Goal: Information Seeking & Learning: Find specific fact

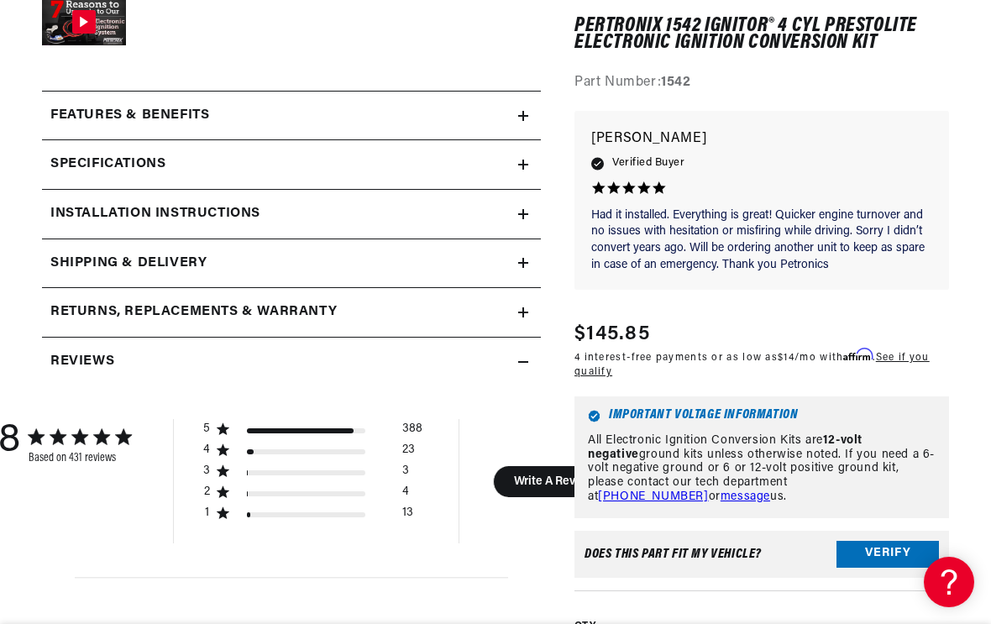
scroll to position [0, 627]
click at [82, 217] on h2 "Installation instructions" at bounding box center [155, 214] width 210 height 22
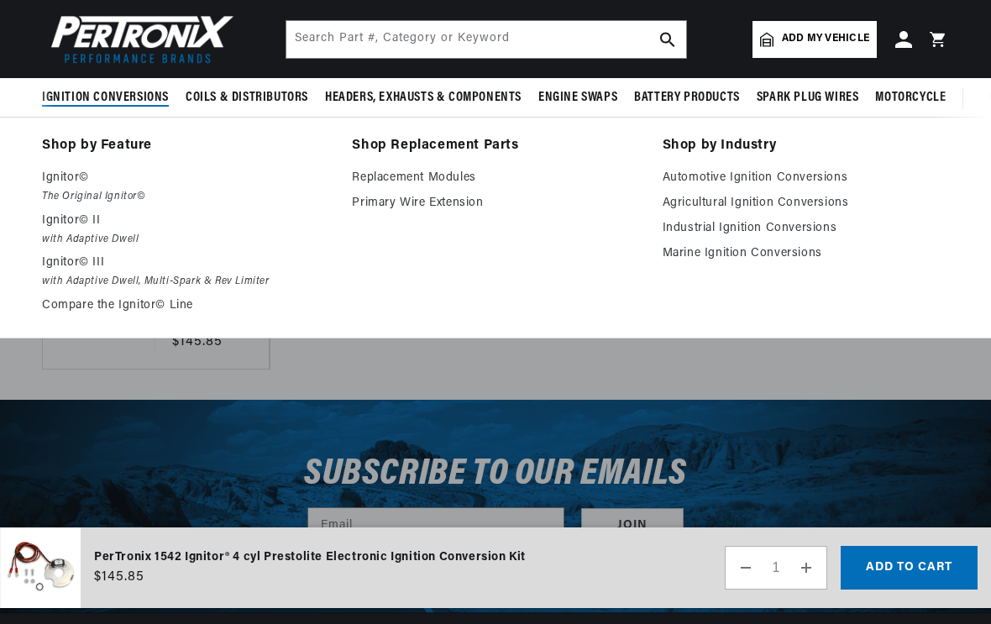
scroll to position [0, 0]
click at [706, 209] on link "Agricultural Ignition Conversions" at bounding box center [806, 203] width 286 height 20
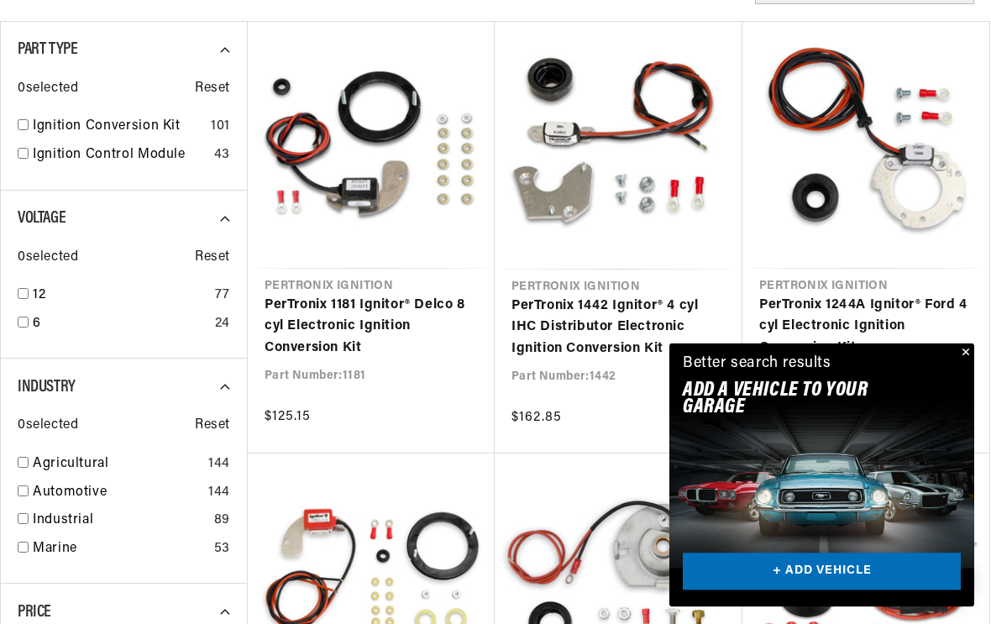
scroll to position [532, 0]
click at [947, 379] on div "Better search results Add A VEHICLE to your garage + ADD VEHICLE" at bounding box center [821, 379] width 305 height 73
click at [962, 364] on button "Close" at bounding box center [964, 353] width 20 height 20
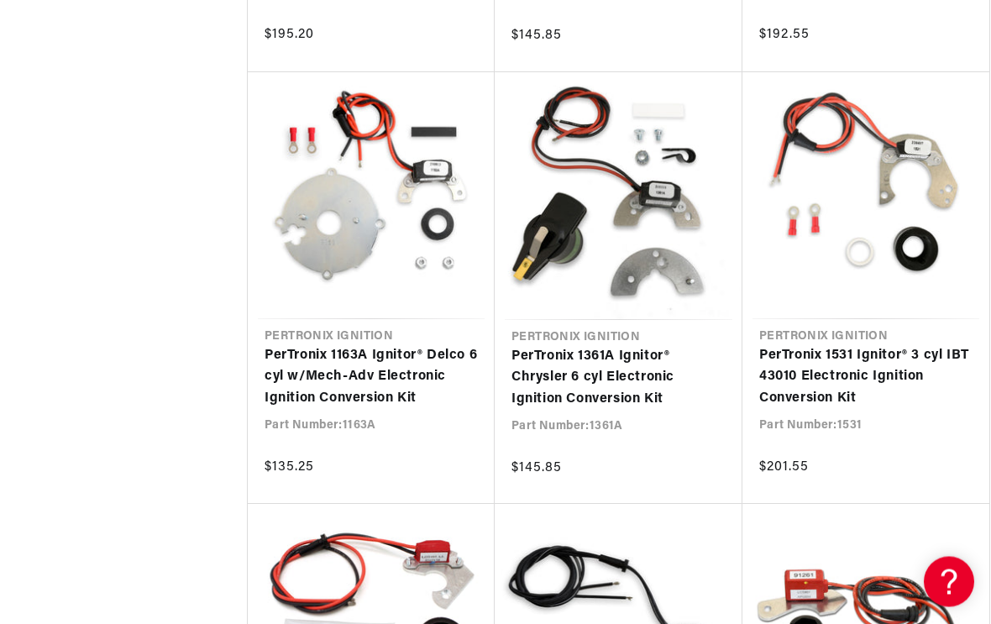
scroll to position [3077, 0]
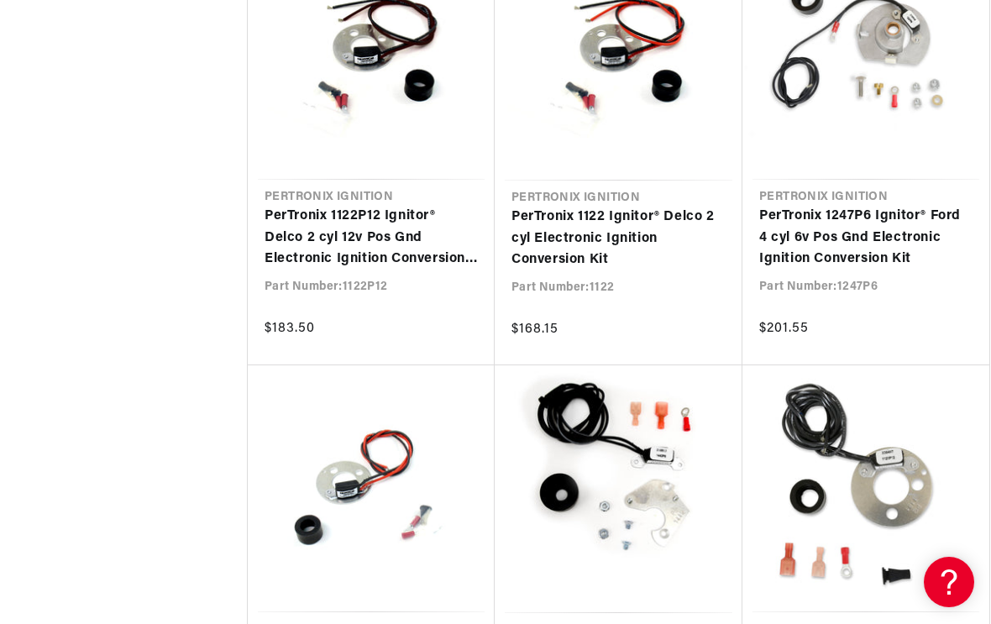
scroll to position [0, 627]
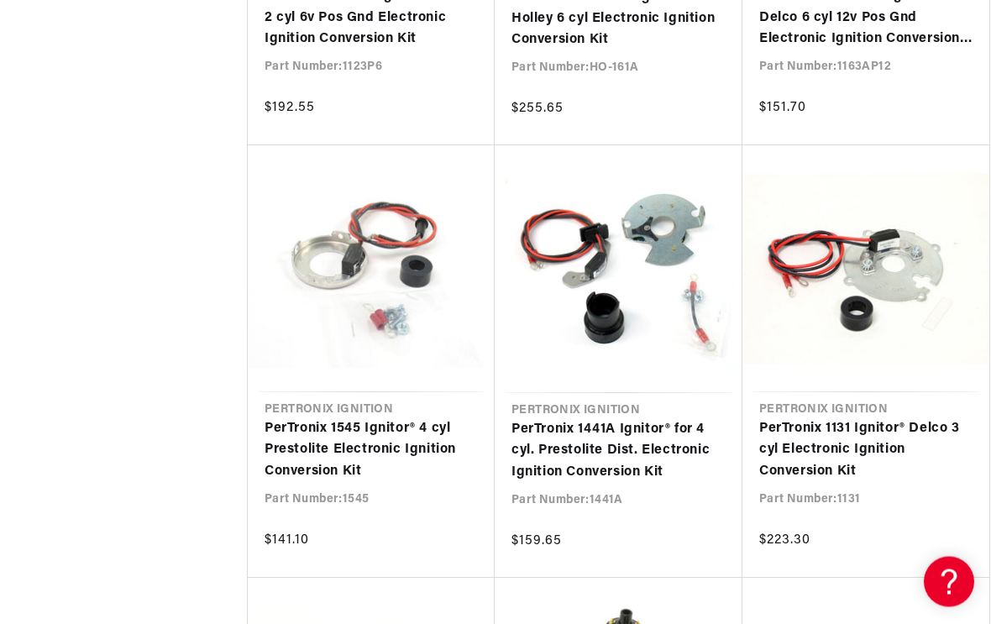
scroll to position [6469, 0]
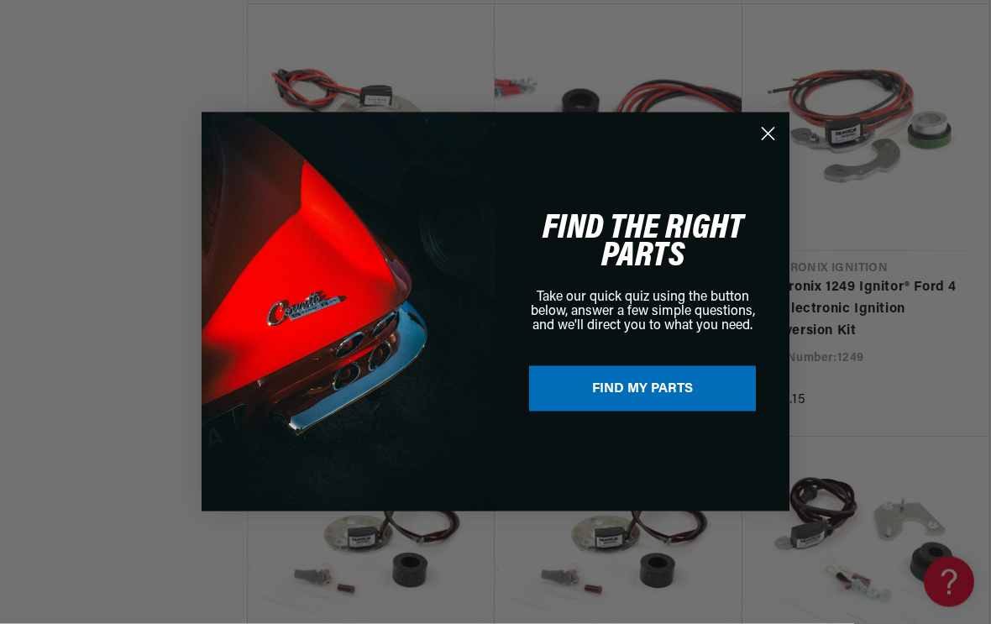
scroll to position [7477, 0]
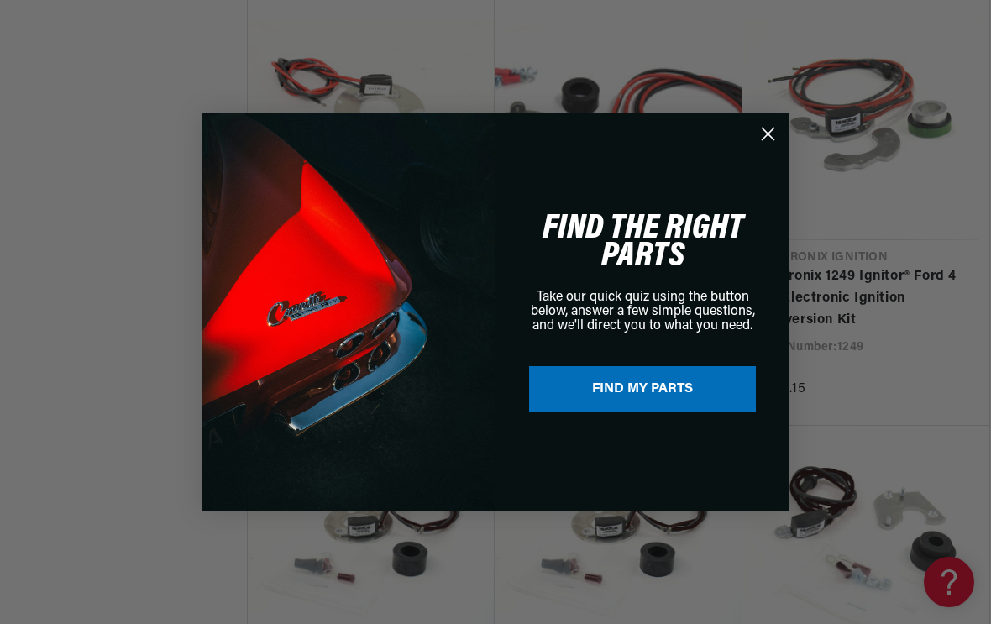
click at [763, 141] on circle "Close dialog" at bounding box center [768, 134] width 28 height 28
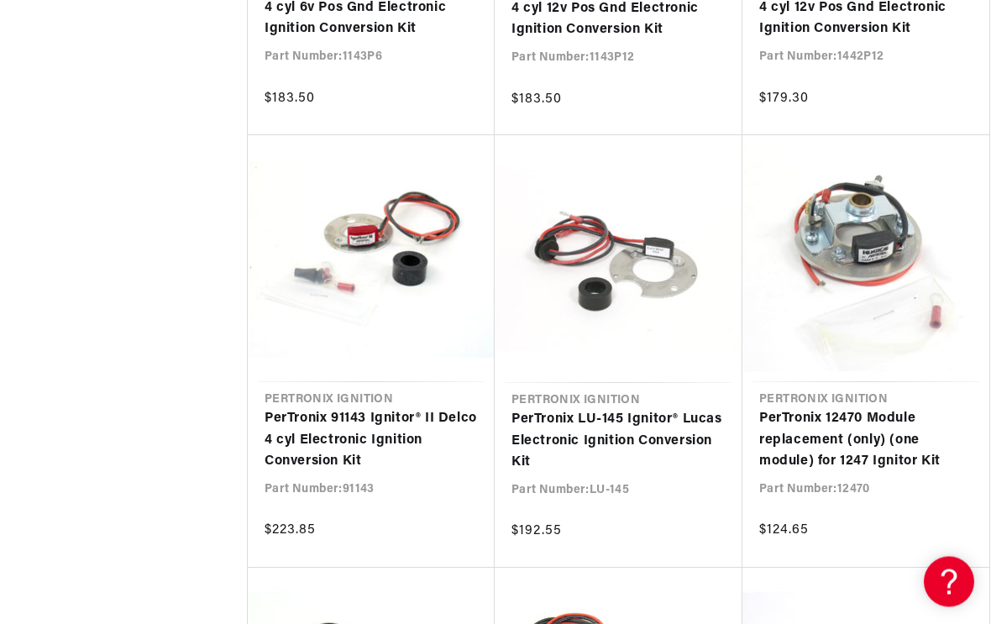
scroll to position [0, 0]
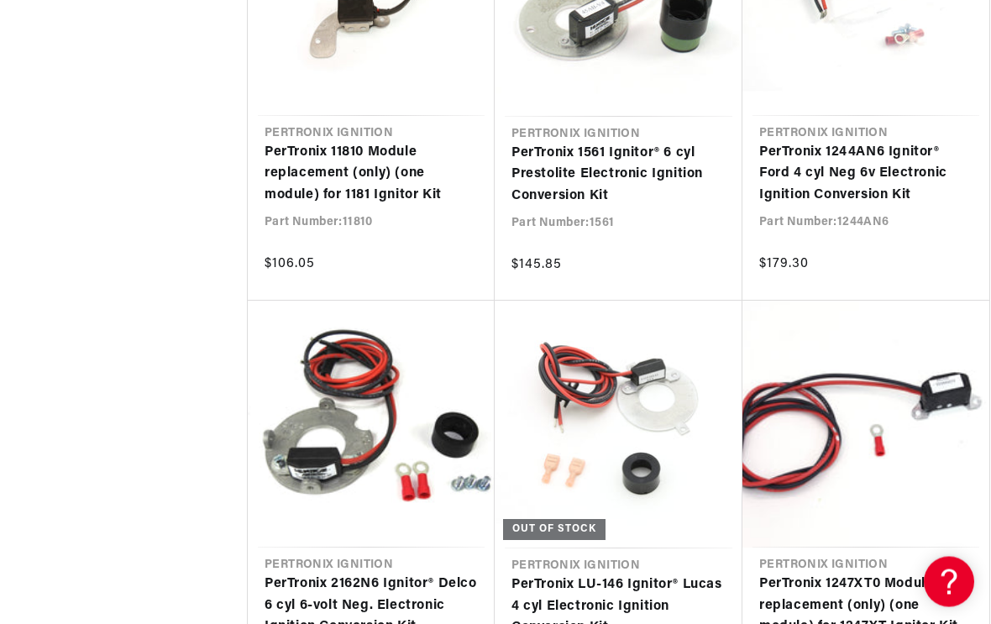
scroll to position [9341, 0]
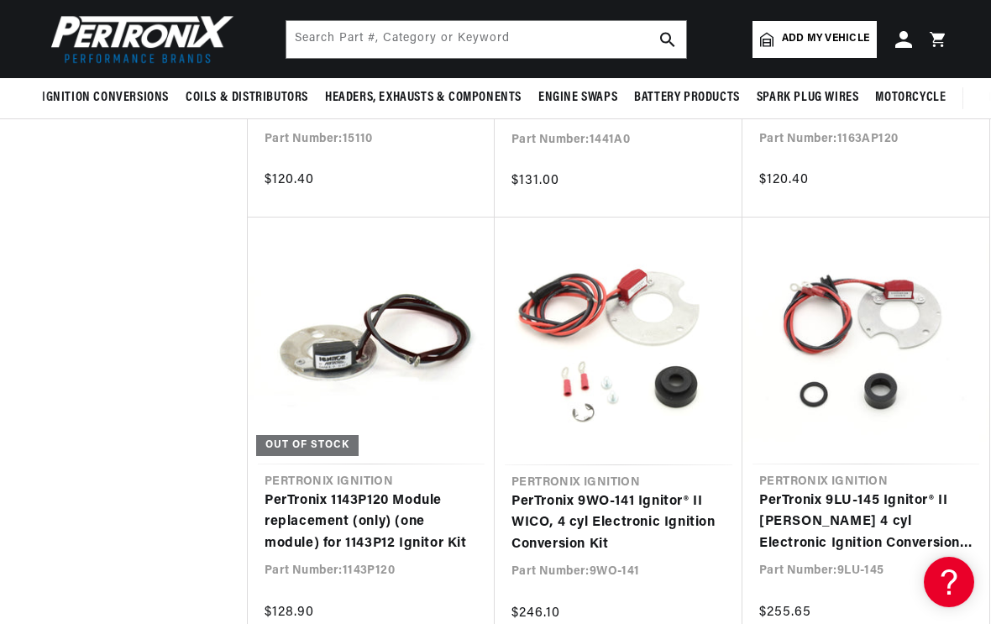
scroll to position [20648, 0]
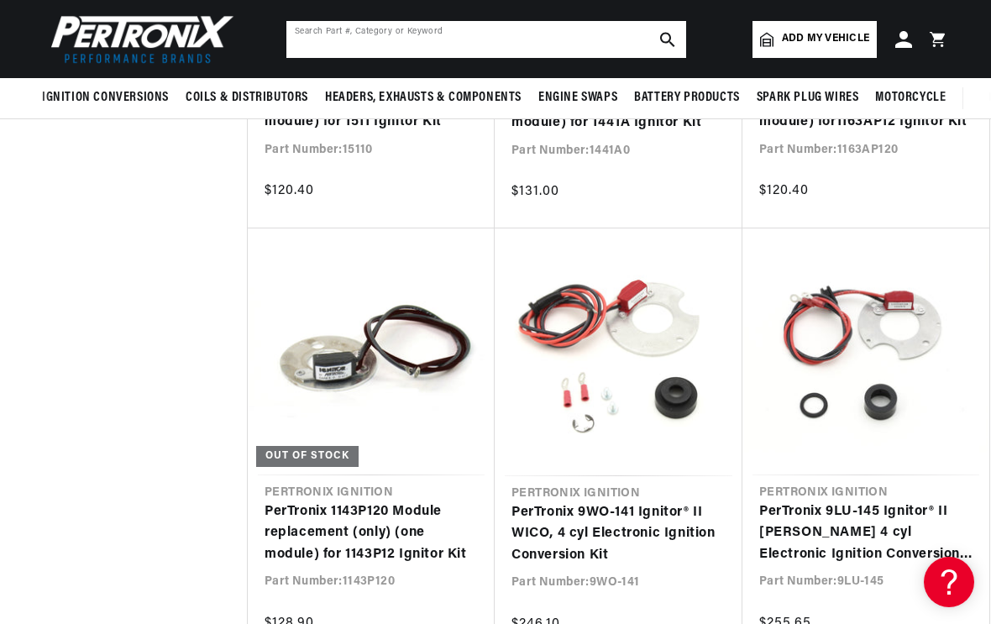
click at [311, 45] on input "text" at bounding box center [486, 39] width 400 height 37
type input "3 ohm ballast resister"
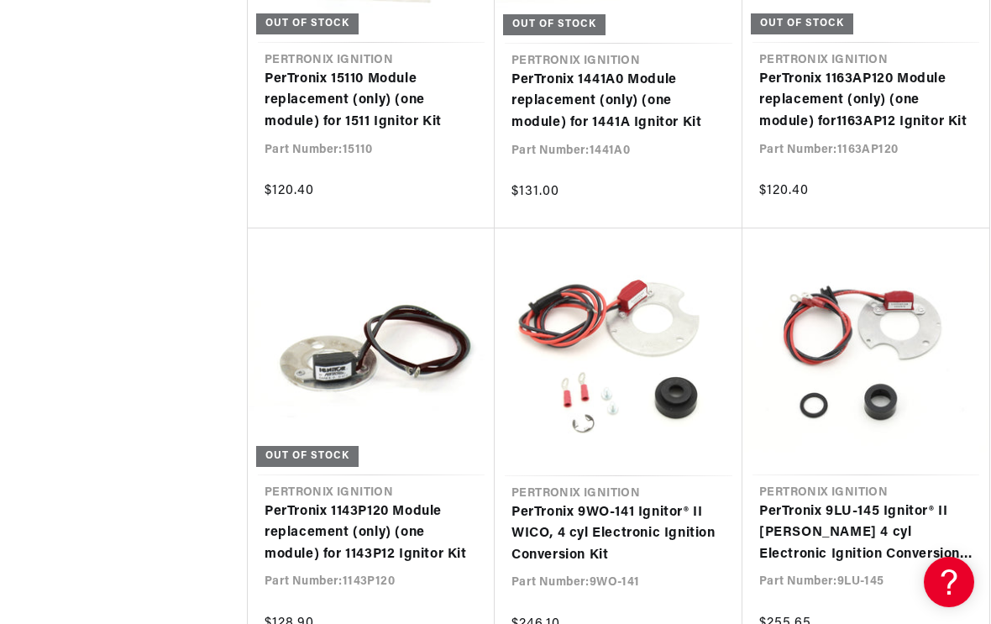
scroll to position [0, 0]
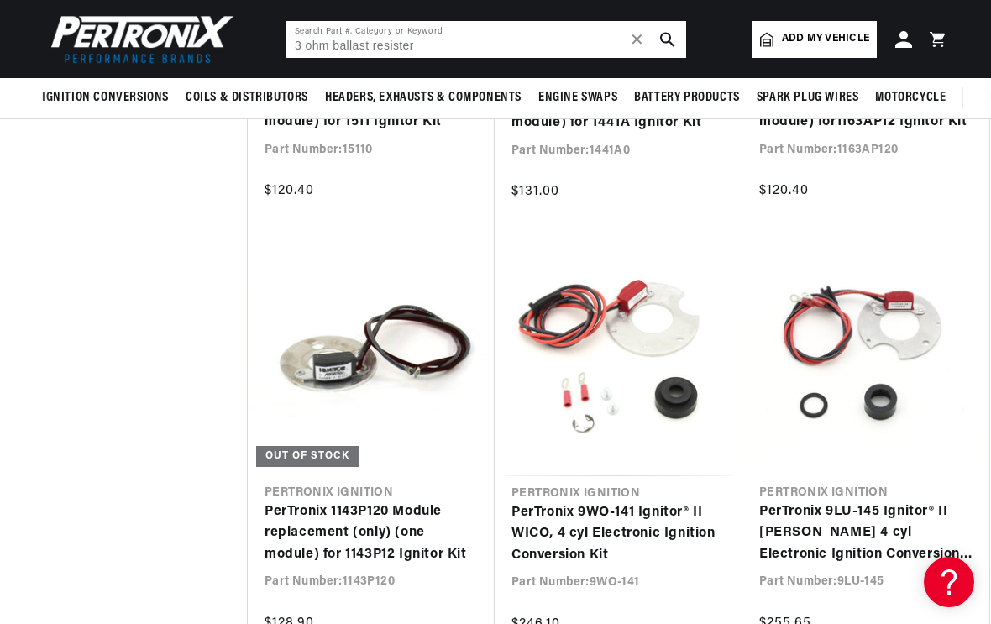
scroll to position [18989, 0]
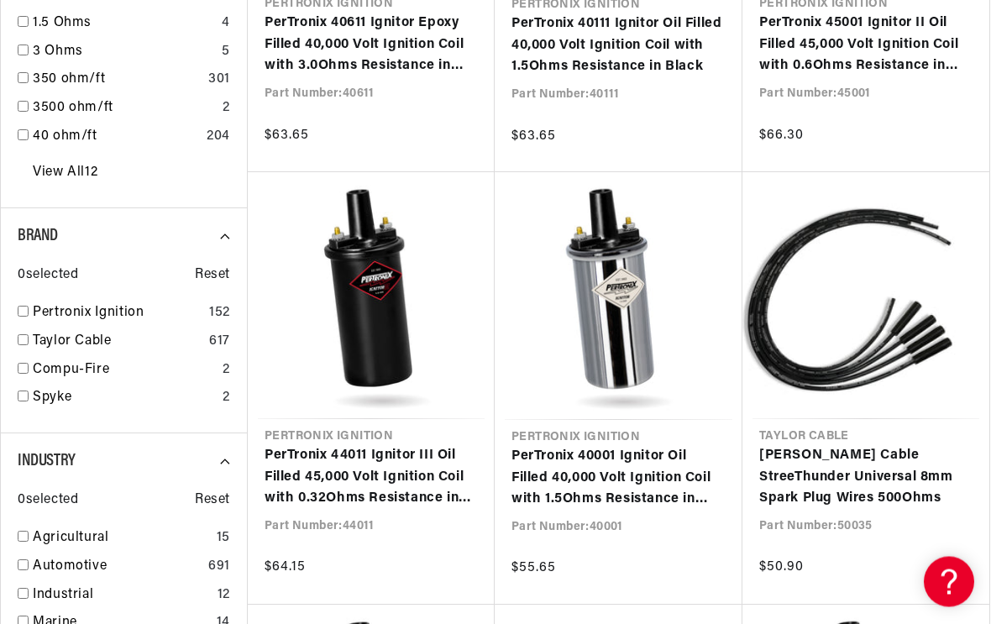
scroll to position [0, 627]
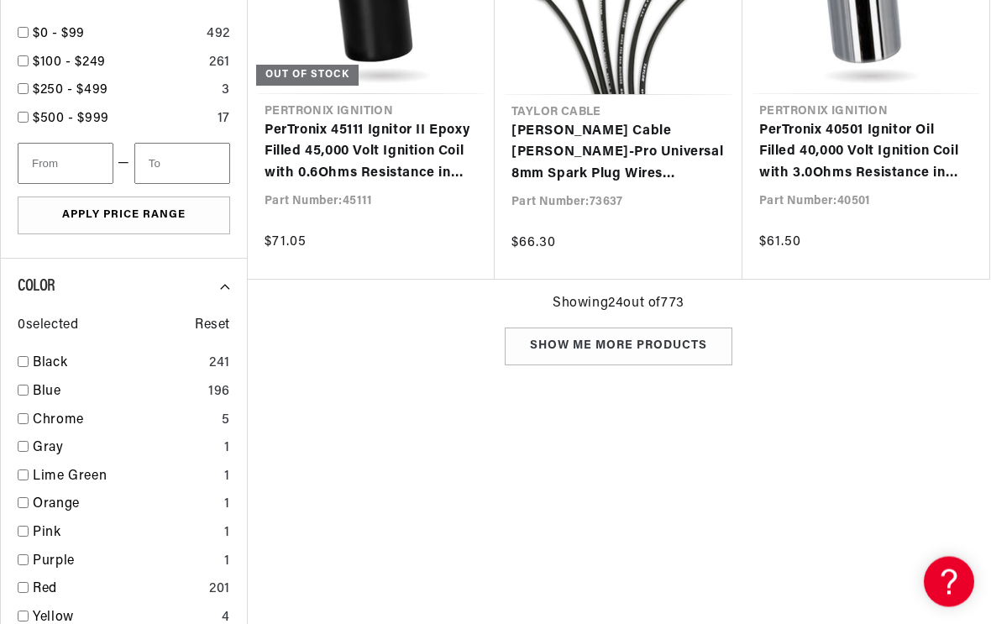
type input "ohm"
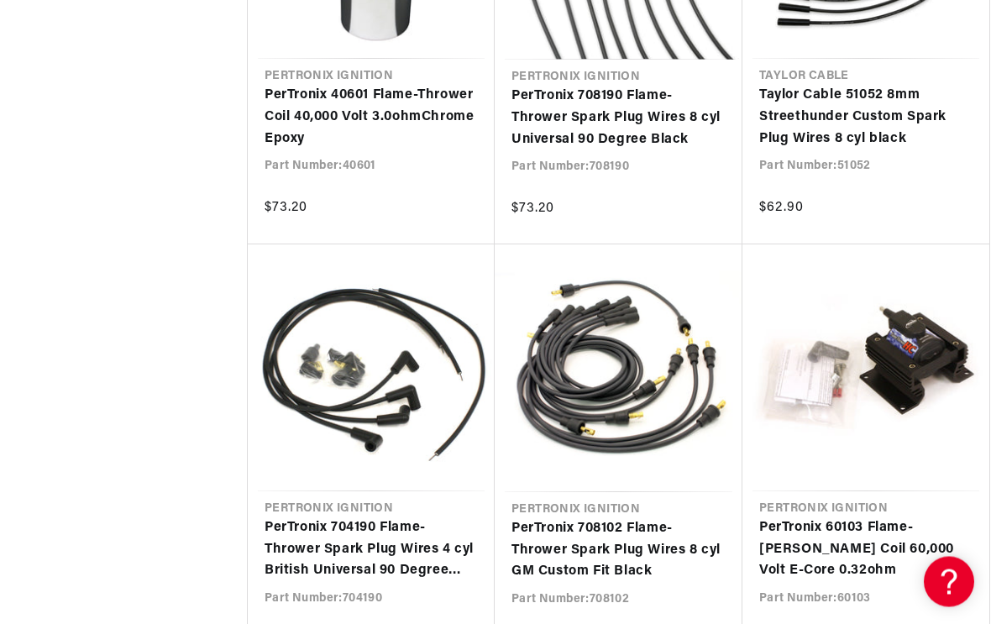
scroll to position [0, 627]
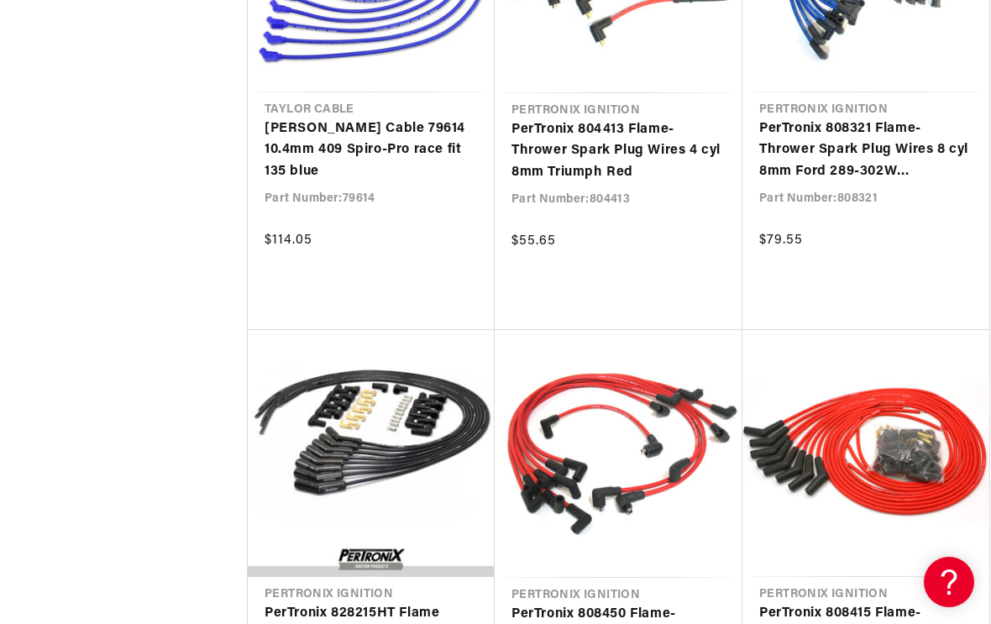
scroll to position [0, 77]
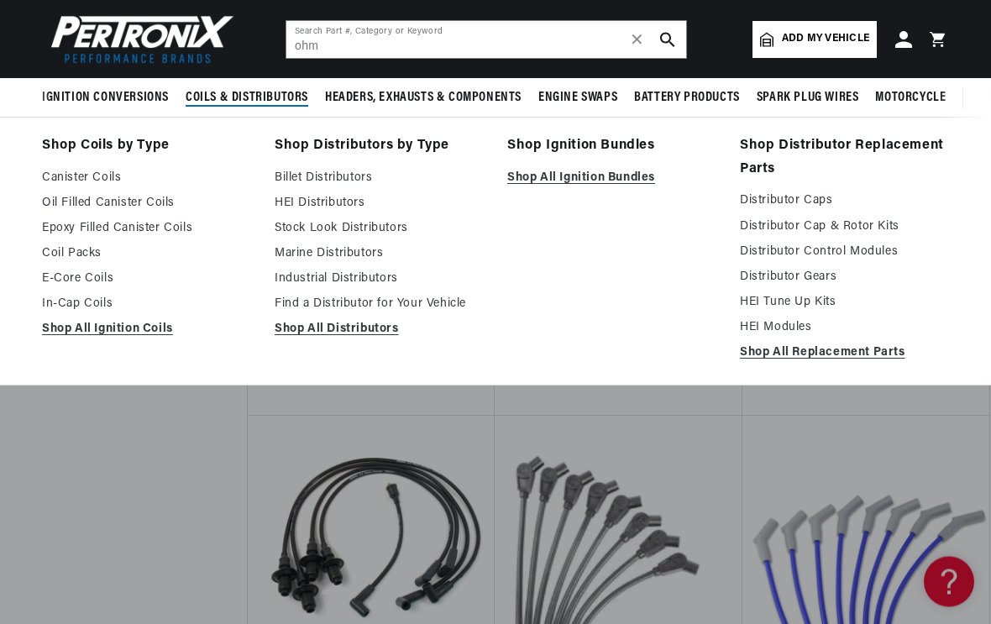
scroll to position [8662, 0]
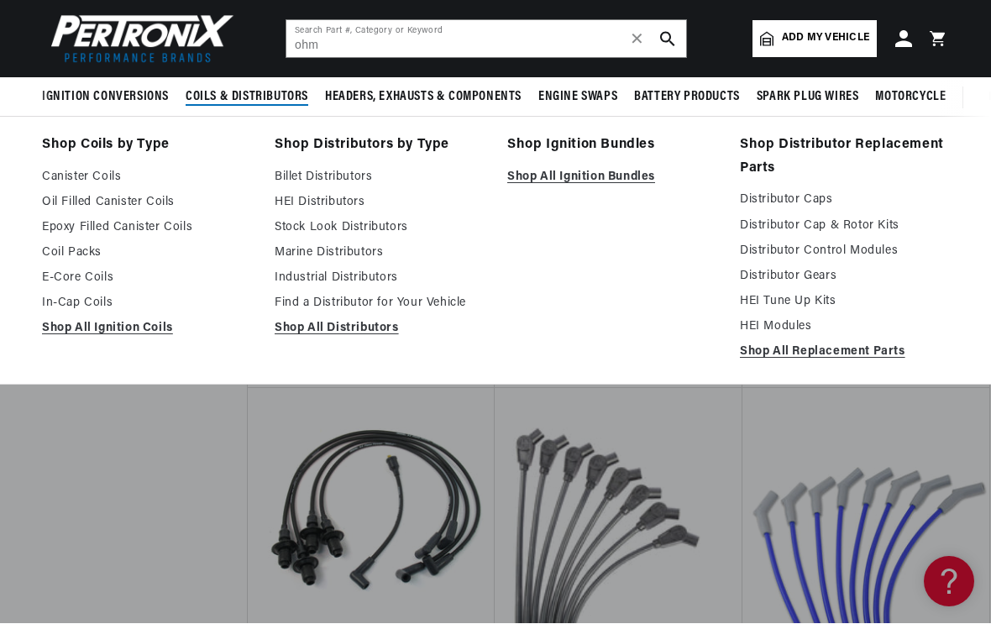
scroll to position [9468, 0]
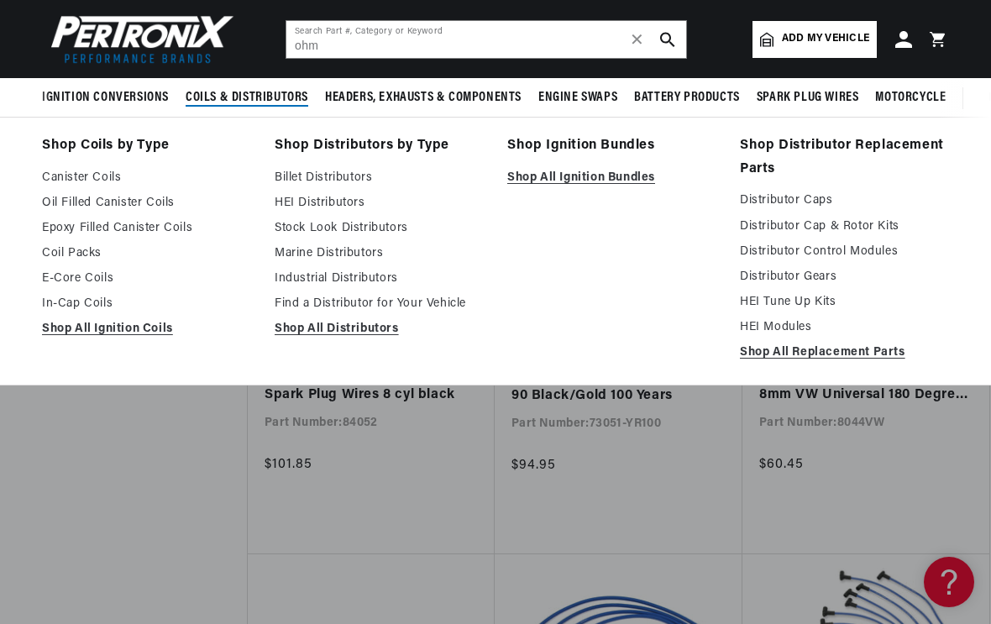
scroll to position [7505, 0]
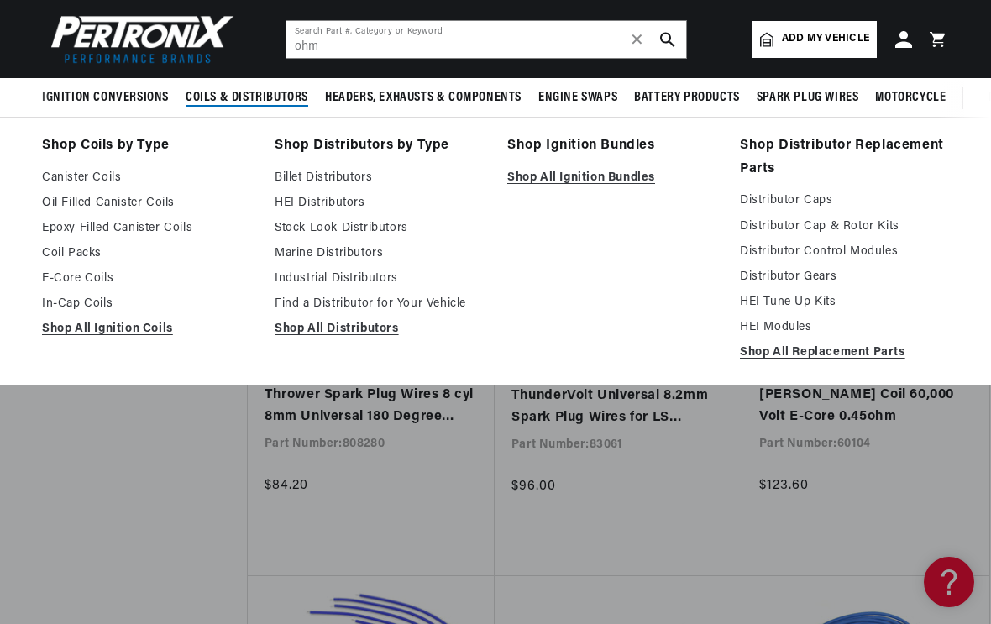
scroll to position [4956, 0]
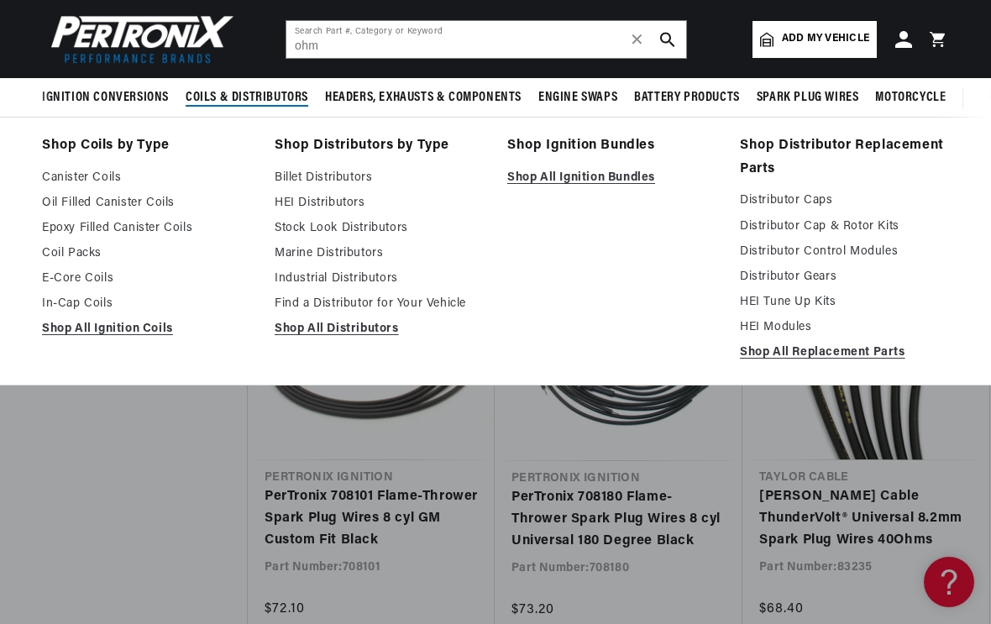
scroll to position [0, 627]
